Goal: Use online tool/utility: Utilize a website feature to perform a specific function

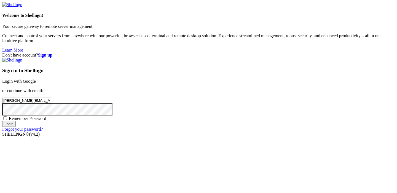
click at [16, 127] on input "Login" at bounding box center [9, 124] width 14 height 6
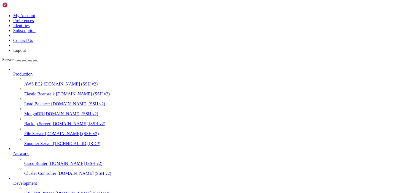
click at [53, 141] on span "[TECHNICAL_ID] (RDP)" at bounding box center [76, 143] width 47 height 5
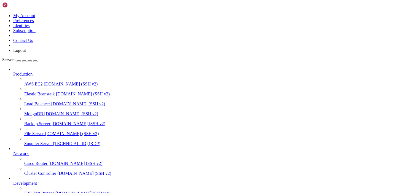
drag, startPoint x: 251, startPoint y: 103, endPoint x: 169, endPoint y: 86, distance: 84.3
drag, startPoint x: 206, startPoint y: 61, endPoint x: 277, endPoint y: 88, distance: 76.6
